Goal: Transaction & Acquisition: Purchase product/service

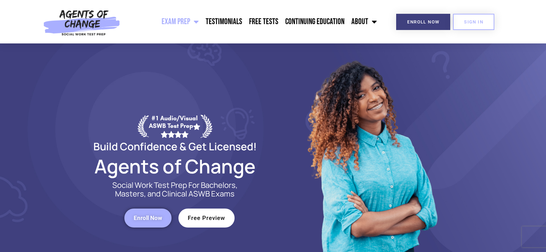
click at [159, 220] on span "Enroll Now" at bounding box center [148, 218] width 29 height 6
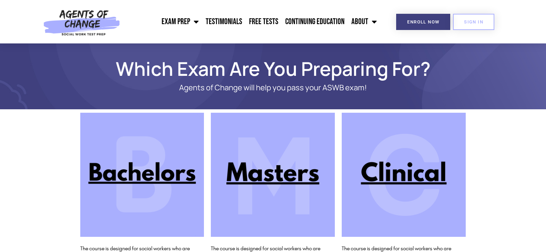
click at [391, 166] on img at bounding box center [404, 175] width 124 height 124
